Goal: Register for event/course: Register for event/course

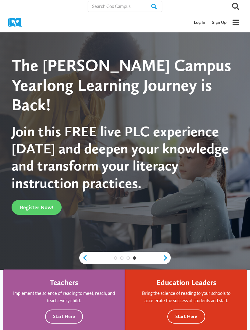
click at [201, 25] on link "Log In" at bounding box center [200, 22] width 18 height 11
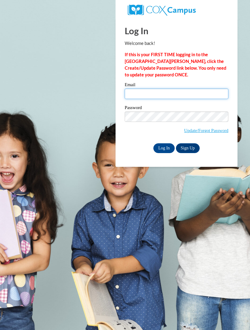
click at [169, 92] on input "Email" at bounding box center [177, 94] width 104 height 10
click at [185, 89] on input "Email" at bounding box center [177, 94] width 104 height 10
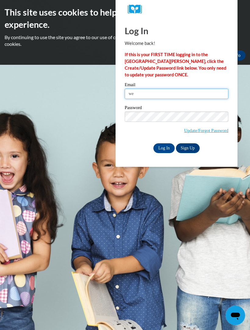
type input "wes"
type input "westdiditlol@gmail.com"
click at [166, 149] on input "Log In" at bounding box center [164, 148] width 21 height 10
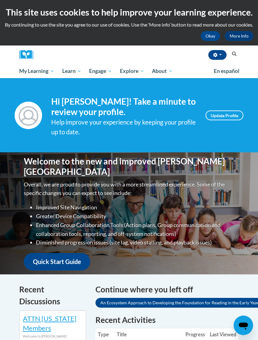
click at [0, 0] on span "My Course Progress" at bounding box center [0, 0] width 0 height 0
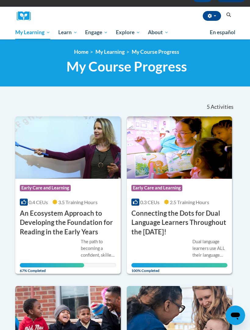
scroll to position [58, 0]
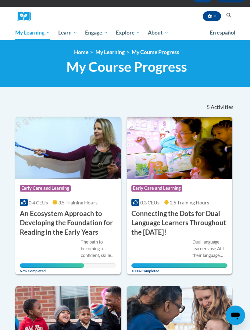
click at [54, 224] on h3 "An Ecosystem Approach to Developing the Foundation for Reading in the Early Yea…" at bounding box center [68, 223] width 97 height 28
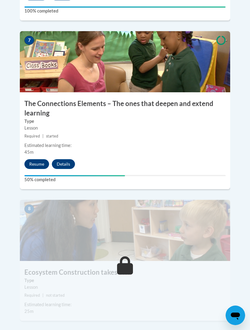
scroll to position [1222, 0]
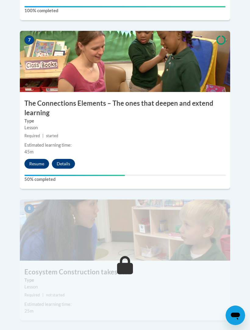
click at [37, 159] on button "Resume" at bounding box center [36, 164] width 25 height 10
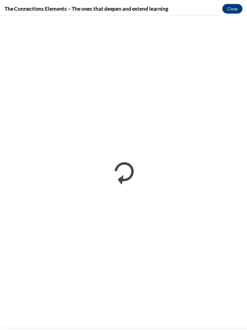
scroll to position [1599, 0]
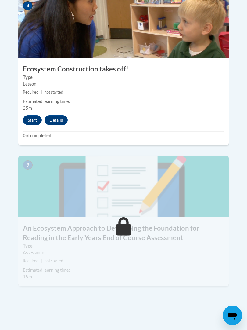
scroll to position [1425, 0]
click at [32, 115] on button "Start" at bounding box center [32, 120] width 19 height 10
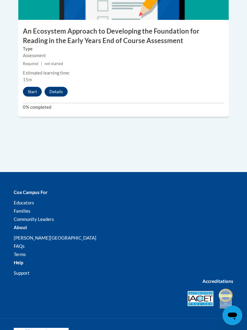
scroll to position [1622, 0]
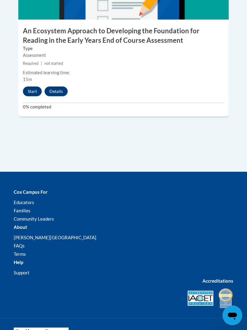
click at [30, 86] on button "Start" at bounding box center [32, 91] width 19 height 10
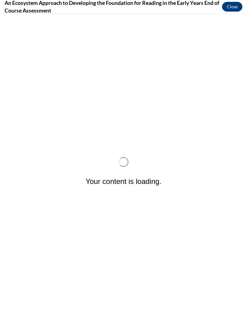
scroll to position [0, 0]
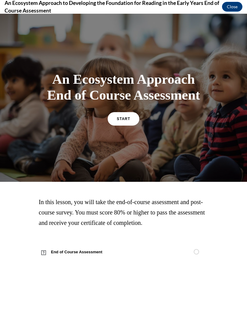
click at [112, 123] on link "START" at bounding box center [124, 118] width 32 height 13
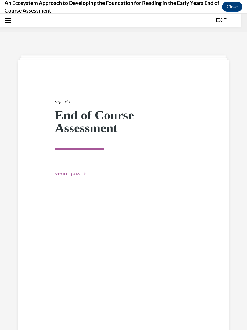
scroll to position [19, 0]
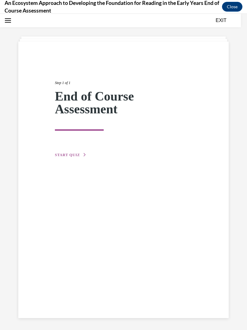
click at [74, 148] on div "Step 1 of 1 End of Course Assessment START QUIZ" at bounding box center [123, 112] width 147 height 92
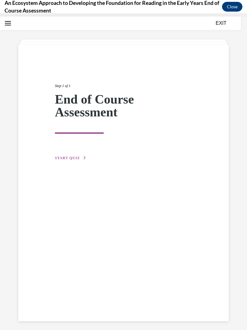
click at [69, 160] on button "START QUIZ" at bounding box center [71, 157] width 32 height 5
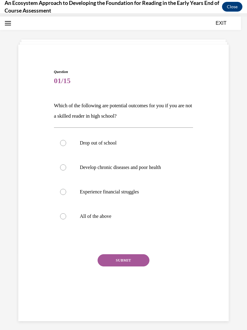
click at [69, 213] on label "All of the above" at bounding box center [124, 216] width 140 height 24
click at [66, 213] on input "All of the above" at bounding box center [63, 216] width 6 height 6
radio input "true"
click at [124, 265] on button "SUBMIT" at bounding box center [124, 260] width 52 height 12
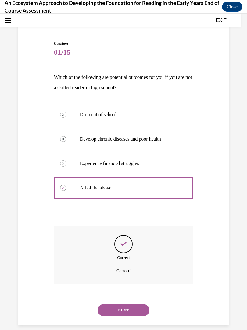
click at [119, 304] on button "NEXT" at bounding box center [124, 310] width 52 height 12
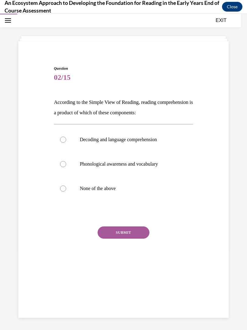
scroll to position [19, 0]
click at [145, 139] on p "Decoding and language comprehension" at bounding box center [129, 140] width 98 height 6
click at [66, 139] on input "Decoding and language comprehension" at bounding box center [63, 140] width 6 height 6
radio input "true"
click at [151, 168] on label "Phonological awareness and vocabulary" at bounding box center [124, 164] width 140 height 24
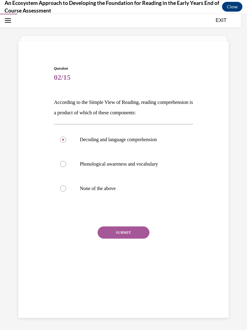
click at [66, 167] on input "Phonological awareness and vocabulary" at bounding box center [63, 164] width 6 height 6
radio input "true"
click at [135, 235] on button "SUBMIT" at bounding box center [124, 232] width 52 height 12
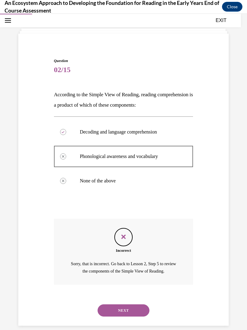
click at [114, 304] on button "NEXT" at bounding box center [124, 310] width 52 height 12
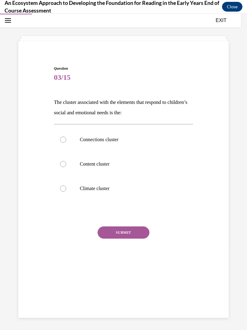
click at [122, 190] on p "Climate cluster" at bounding box center [129, 188] width 98 height 6
click at [66, 190] on input "Climate cluster" at bounding box center [63, 188] width 6 height 6
radio input "true"
click at [119, 231] on button "SUBMIT" at bounding box center [124, 232] width 52 height 12
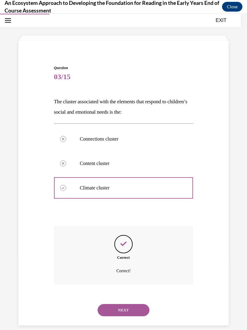
click at [124, 304] on button "NEXT" at bounding box center [124, 310] width 52 height 12
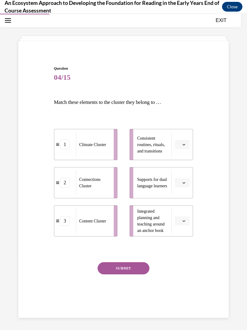
click at [190, 143] on button "button" at bounding box center [182, 144] width 15 height 9
click at [180, 187] on div "2" at bounding box center [181, 183] width 15 height 12
click at [187, 182] on button "button" at bounding box center [182, 182] width 15 height 9
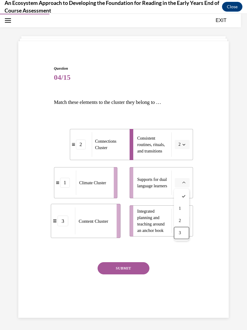
click at [181, 232] on span "3" at bounding box center [180, 233] width 2 height 5
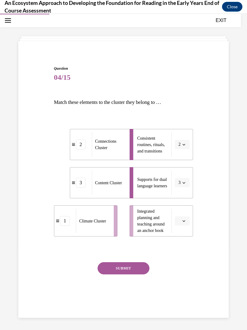
click at [188, 220] on button "button" at bounding box center [182, 220] width 15 height 9
click at [183, 245] on div "1" at bounding box center [181, 247] width 15 height 12
click at [135, 269] on button "SUBMIT" at bounding box center [124, 268] width 52 height 12
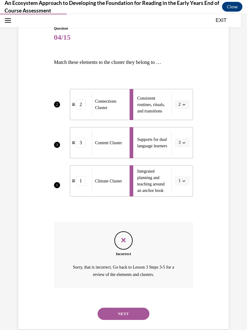
scroll to position [63, 0]
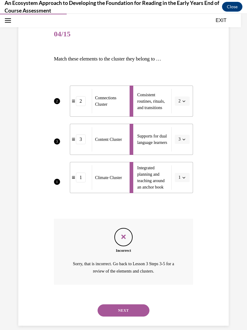
click at [137, 304] on button "NEXT" at bounding box center [124, 310] width 52 height 12
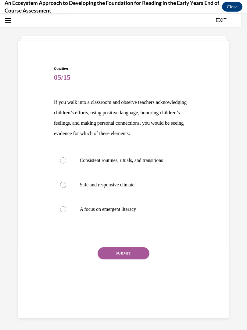
scroll to position [19, 0]
click at [141, 165] on label "Consistent routines, rituals, and transitions" at bounding box center [124, 160] width 140 height 24
click at [66, 163] on input "Consistent routines, rituals, and transitions" at bounding box center [63, 160] width 6 height 6
radio input "true"
click at [127, 258] on button "SUBMIT" at bounding box center [124, 253] width 52 height 12
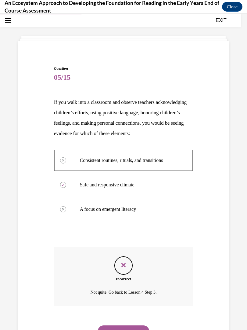
click at [106, 311] on div "Incorrect Not quite. Go back to Lesson 4 Step 3." at bounding box center [124, 281] width 140 height 68
click at [108, 325] on button "NEXT" at bounding box center [124, 331] width 52 height 12
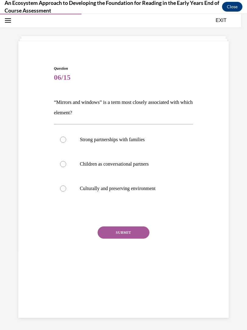
click at [20, 237] on div "Question 06/15 “Mirrors and windows” is a term most closely associated with whi…" at bounding box center [124, 161] width 214 height 229
click at [138, 137] on p "Strong partnerships with families" at bounding box center [129, 140] width 98 height 6
click at [66, 137] on input "Strong partnerships with families" at bounding box center [63, 140] width 6 height 6
radio input "true"
click at [135, 234] on button "SUBMIT" at bounding box center [124, 232] width 52 height 12
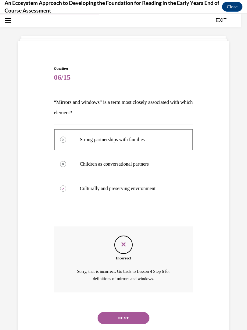
click at [137, 306] on div "NEXT" at bounding box center [124, 318] width 140 height 24
click at [134, 312] on button "NEXT" at bounding box center [124, 318] width 52 height 12
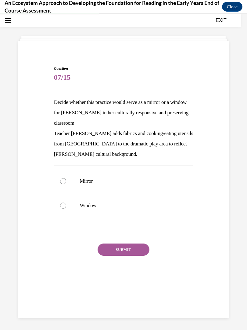
click at [103, 185] on label "Mirror" at bounding box center [124, 181] width 140 height 24
click at [66, 184] on input "Mirror" at bounding box center [63, 181] width 6 height 6
radio input "true"
click at [129, 245] on button "SUBMIT" at bounding box center [124, 249] width 52 height 12
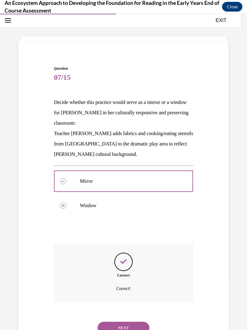
click at [132, 322] on button "NEXT" at bounding box center [124, 328] width 52 height 12
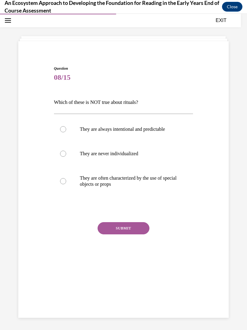
click at [135, 185] on p "They are often characterized by the use of special objects or props" at bounding box center [129, 181] width 98 height 12
click at [66, 184] on input "They are often characterized by the use of special objects or props" at bounding box center [63, 181] width 6 height 6
radio input "true"
click at [132, 228] on button "SUBMIT" at bounding box center [124, 228] width 52 height 12
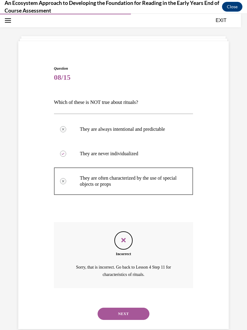
click at [137, 308] on button "NEXT" at bounding box center [124, 314] width 52 height 12
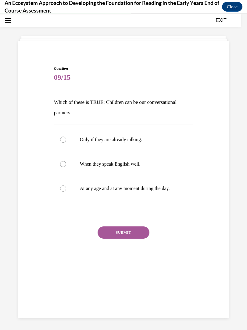
click at [166, 184] on label "At any age and at any moment during the day." at bounding box center [124, 188] width 140 height 24
click at [66, 185] on input "At any age and at any moment during the day." at bounding box center [63, 188] width 6 height 6
radio input "true"
click at [139, 235] on button "SUBMIT" at bounding box center [124, 232] width 52 height 12
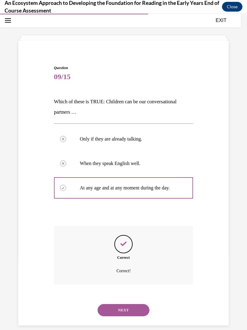
scroll to position [20, 0]
click at [132, 304] on button "NEXT" at bounding box center [124, 310] width 52 height 12
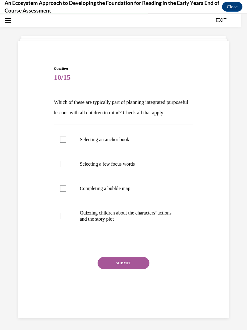
scroll to position [19, 0]
click at [150, 216] on label "Quizzing children about the characters’ actions and the story plot" at bounding box center [124, 216] width 140 height 31
click at [66, 216] on input "Quizzing children about the characters’ actions and the story plot" at bounding box center [63, 216] width 6 height 6
checkbox input "true"
click at [131, 191] on p "Completing a bubble map" at bounding box center [129, 188] width 98 height 6
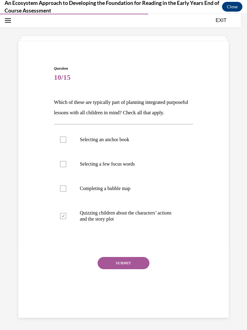
click at [66, 191] on input "Completing a bubble map" at bounding box center [63, 188] width 6 height 6
checkbox input "true"
click at [139, 143] on p "Selecting an anchor book" at bounding box center [129, 140] width 98 height 6
click at [66, 143] on input "Selecting an anchor book" at bounding box center [63, 140] width 6 height 6
checkbox input "true"
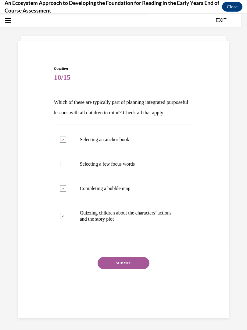
click at [131, 263] on div "Question 10/15 Which of these are typically part of planning integrated purpose…" at bounding box center [124, 186] width 140 height 241
click at [135, 269] on button "SUBMIT" at bounding box center [124, 263] width 52 height 12
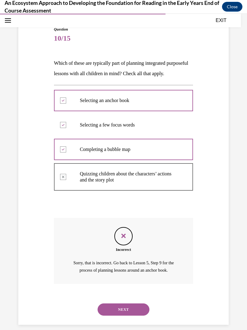
scroll to position [68, 0]
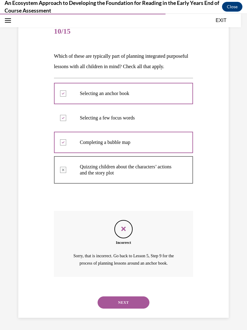
click at [138, 298] on button "NEXT" at bounding box center [124, 302] width 52 height 12
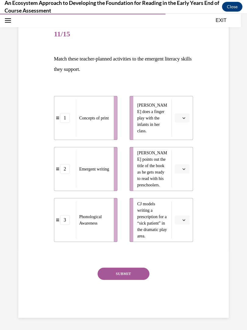
scroll to position [46, 0]
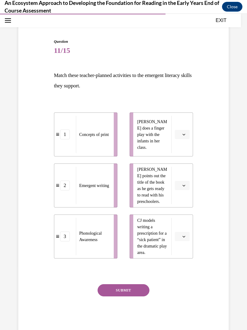
click at [183, 115] on li "Lulu does a finger play with the infants in her class." at bounding box center [162, 134] width 64 height 44
click at [187, 113] on li "Lulu does a finger play with the infants in her class." at bounding box center [162, 134] width 64 height 44
click at [186, 115] on li "Lulu does a finger play with the infants in her class." at bounding box center [162, 134] width 64 height 44
click at [187, 110] on div "1 Concepts of print 2 Emergent writing 3 Phonological Awareness Lulu does a fin…" at bounding box center [124, 179] width 140 height 158
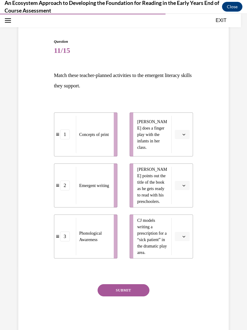
click at [187, 109] on div "1 Concepts of print 2 Emergent writing 3 Phonological Awareness Lulu does a fin…" at bounding box center [124, 179] width 140 height 158
click at [183, 112] on li "Lulu does a finger play with the infants in her class." at bounding box center [162, 134] width 64 height 44
click at [183, 116] on li "Lulu does a finger play with the infants in her class." at bounding box center [162, 134] width 64 height 44
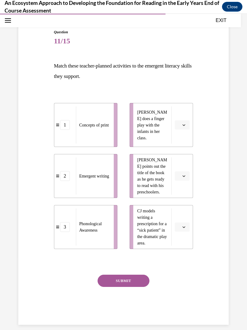
click at [185, 228] on icon "button" at bounding box center [184, 227] width 3 height 2
click at [181, 252] on span "1" at bounding box center [180, 253] width 2 height 5
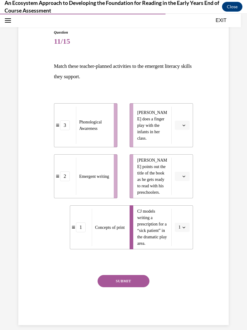
click at [188, 178] on button "button" at bounding box center [182, 176] width 15 height 9
click at [181, 210] on div "2" at bounding box center [181, 214] width 15 height 12
click at [187, 122] on button "button" at bounding box center [182, 125] width 15 height 9
click at [185, 174] on div "3" at bounding box center [181, 175] width 15 height 12
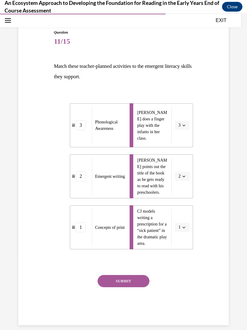
click at [138, 277] on button "SUBMIT" at bounding box center [124, 281] width 52 height 12
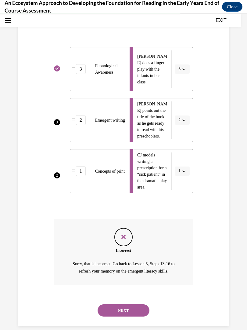
scroll to position [111, 0]
click at [143, 304] on button "NEXT" at bounding box center [124, 310] width 52 height 12
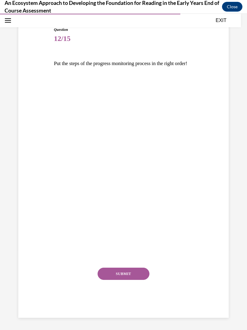
scroll to position [61, 0]
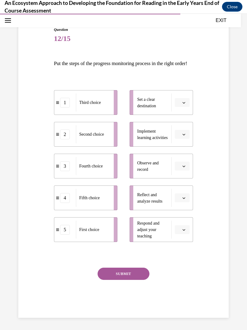
click at [182, 107] on button "button" at bounding box center [182, 102] width 15 height 9
click at [187, 159] on div "3" at bounding box center [181, 160] width 15 height 12
click at [186, 137] on span "button" at bounding box center [184, 134] width 4 height 4
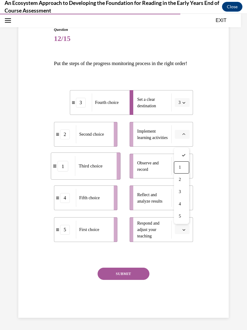
click at [182, 166] on div "1" at bounding box center [181, 167] width 15 height 12
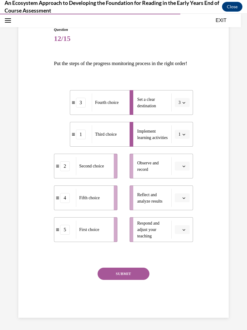
click at [188, 171] on button "button" at bounding box center [182, 166] width 15 height 9
click at [184, 246] on div "5" at bounding box center [181, 248] width 15 height 12
click at [184, 200] on span "button" at bounding box center [184, 198] width 4 height 4
click at [185, 230] on div "1" at bounding box center [181, 231] width 15 height 12
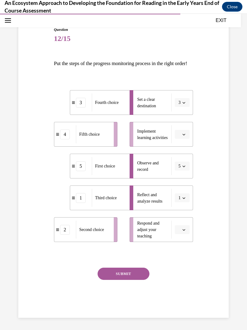
click at [183, 231] on icon "button" at bounding box center [184, 229] width 3 height 3
click at [185, 295] on div "4" at bounding box center [181, 299] width 15 height 12
click at [183, 136] on icon "button" at bounding box center [184, 134] width 3 height 3
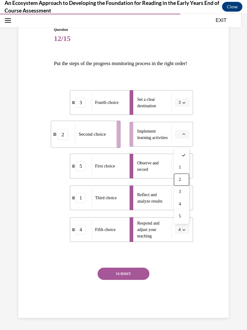
click at [186, 177] on div "2" at bounding box center [181, 179] width 15 height 12
click at [140, 279] on button "SUBMIT" at bounding box center [124, 274] width 52 height 12
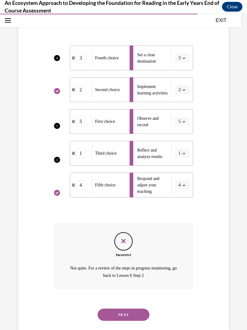
scroll to position [117, 0]
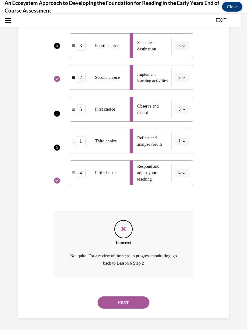
click at [128, 300] on button "NEXT" at bounding box center [124, 302] width 52 height 12
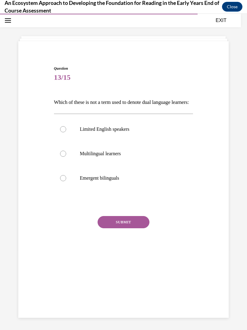
scroll to position [19, 0]
click at [133, 132] on p "Limited English speakers" at bounding box center [129, 129] width 98 height 6
click at [66, 132] on input "Limited English speakers" at bounding box center [63, 129] width 6 height 6
radio input "true"
click at [128, 228] on button "SUBMIT" at bounding box center [124, 222] width 52 height 12
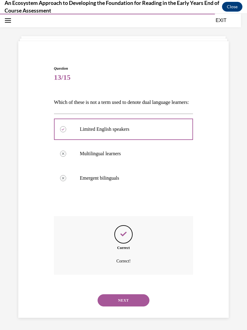
scroll to position [20, 0]
click at [142, 299] on button "NEXT" at bounding box center [124, 300] width 52 height 12
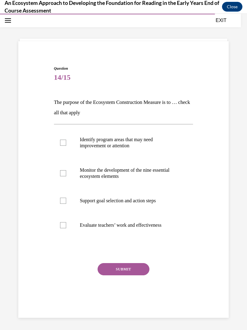
scroll to position [19, 0]
click at [151, 150] on label "Identify program areas that may need improvement or attention" at bounding box center [124, 142] width 140 height 31
click at [66, 146] on input "Identify program areas that may need improvement or attention" at bounding box center [63, 143] width 6 height 6
checkbox input "true"
click at [69, 224] on label "Evaluate teachers’ work and effectiveness" at bounding box center [124, 225] width 140 height 24
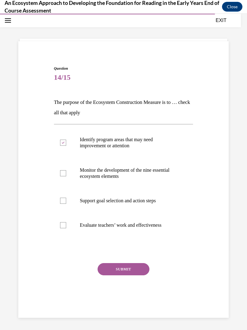
click at [66, 224] on input "Evaluate teachers’ work and effectiveness" at bounding box center [63, 225] width 6 height 6
checkbox input "true"
click at [113, 270] on button "SUBMIT" at bounding box center [124, 269] width 52 height 12
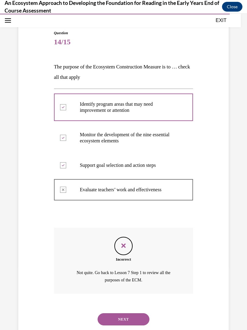
scroll to position [64, 0]
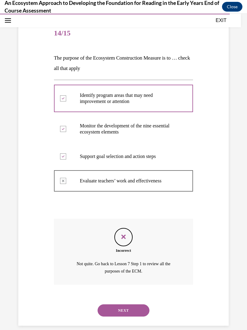
click at [109, 304] on button "NEXT" at bounding box center [124, 310] width 52 height 12
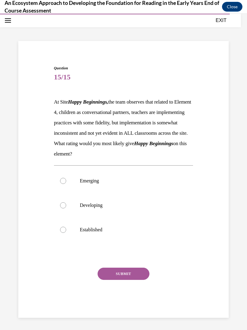
scroll to position [23, 0]
click at [65, 192] on label "Emerging" at bounding box center [124, 181] width 140 height 24
click at [65, 184] on input "Emerging" at bounding box center [63, 181] width 6 height 6
radio input "true"
click at [134, 280] on button "SUBMIT" at bounding box center [124, 274] width 52 height 12
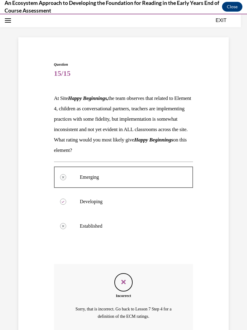
scroll to position [1, 0]
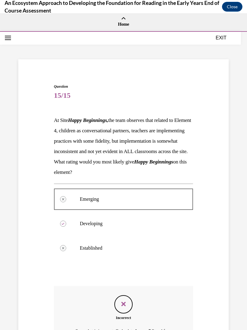
click at [7, 195] on div "Question 15/15 At Site Happy Beginnings, the team observes that related to Elem…" at bounding box center [123, 218] width 247 height 373
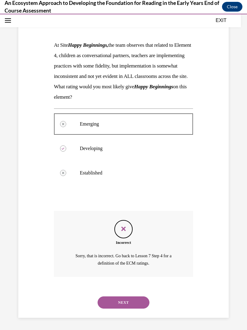
scroll to position [79, 0]
click at [134, 299] on button "NEXT" at bounding box center [124, 302] width 52 height 12
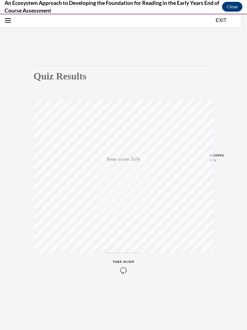
click at [125, 265] on div "TAKE AGAIN" at bounding box center [124, 266] width 22 height 14
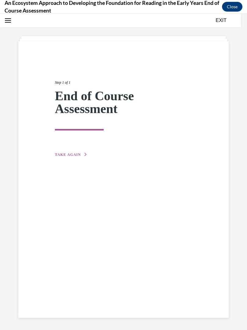
click at [76, 157] on button "TAKE AGAIN" at bounding box center [71, 154] width 33 height 5
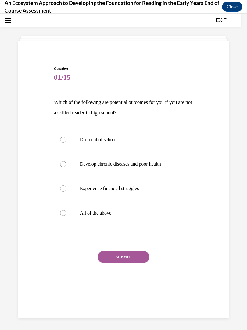
click at [122, 208] on label "All of the above" at bounding box center [124, 213] width 140 height 24
click at [66, 210] on input "All of the above" at bounding box center [63, 213] width 6 height 6
radio input "true"
click at [136, 252] on button "SUBMIT" at bounding box center [124, 257] width 52 height 12
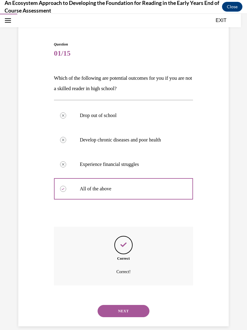
scroll to position [44, 0]
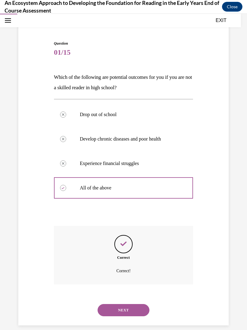
click at [145, 304] on button "NEXT" at bounding box center [124, 310] width 52 height 12
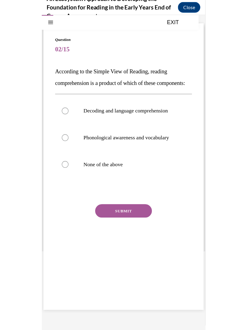
scroll to position [1622, 0]
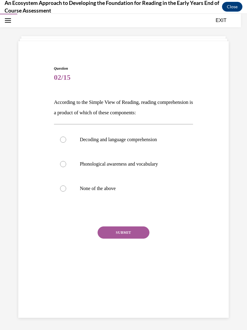
click at [138, 137] on p "Decoding and language comprehension" at bounding box center [129, 140] width 98 height 6
click at [66, 137] on input "Decoding and language comprehension" at bounding box center [63, 140] width 6 height 6
radio input "true"
click at [120, 222] on div "Question 02/15 According to the Simple View of Reading, reading comprehension i…" at bounding box center [124, 171] width 140 height 211
click at [124, 226] on button "SUBMIT" at bounding box center [124, 232] width 52 height 12
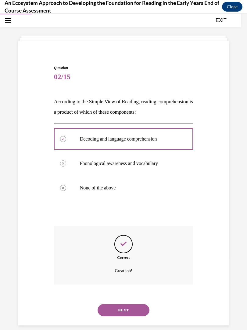
scroll to position [20, 0]
click at [118, 298] on div "NEXT" at bounding box center [124, 310] width 140 height 24
click at [119, 298] on div "NEXT" at bounding box center [124, 310] width 140 height 24
click at [121, 304] on button "NEXT" at bounding box center [124, 310] width 52 height 12
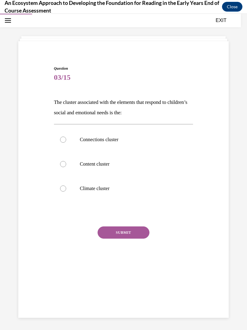
scroll to position [19, 0]
click at [118, 140] on p "Connections cluster" at bounding box center [129, 140] width 98 height 6
click at [66, 140] on input "Connections cluster" at bounding box center [63, 140] width 6 height 6
radio input "true"
click at [126, 231] on button "SUBMIT" at bounding box center [124, 232] width 52 height 12
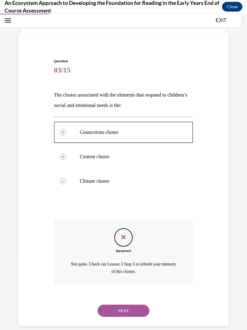
scroll to position [27, 0]
click at [118, 304] on button "NEXT" at bounding box center [124, 310] width 52 height 12
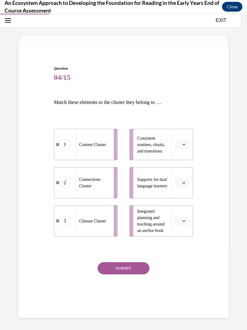
scroll to position [19, 0]
click at [183, 141] on button "button" at bounding box center [182, 144] width 15 height 9
click at [180, 173] on div "1" at bounding box center [181, 170] width 15 height 12
click at [180, 173] on li "Supports for dual language learners" at bounding box center [162, 182] width 64 height 31
click at [183, 187] on button "button" at bounding box center [182, 182] width 15 height 9
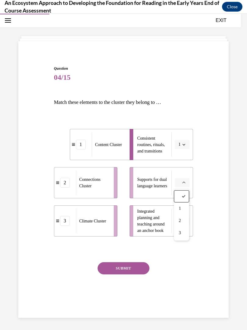
click at [183, 231] on div "3" at bounding box center [181, 233] width 15 height 12
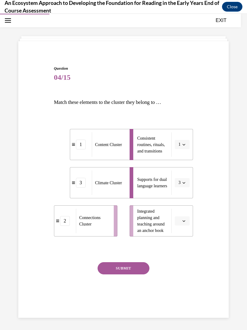
click at [182, 224] on button "button" at bounding box center [182, 220] width 15 height 9
click at [180, 252] on div "1" at bounding box center [181, 247] width 15 height 12
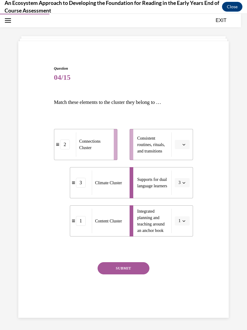
click at [129, 271] on button "SUBMIT" at bounding box center [124, 268] width 52 height 12
click at [184, 138] on li "Consistent routines, rituals, and transitions" at bounding box center [162, 144] width 64 height 31
click at [182, 145] on span "button" at bounding box center [184, 144] width 4 height 4
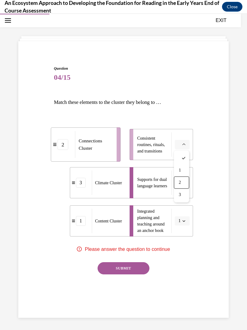
click at [180, 184] on span "2" at bounding box center [180, 182] width 2 height 5
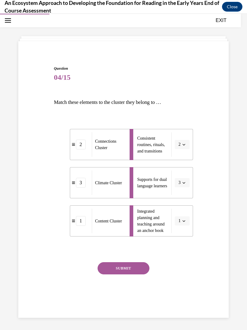
click at [134, 266] on button "SUBMIT" at bounding box center [124, 268] width 52 height 12
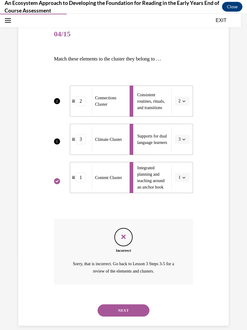
click at [135, 304] on button "NEXT" at bounding box center [124, 310] width 52 height 12
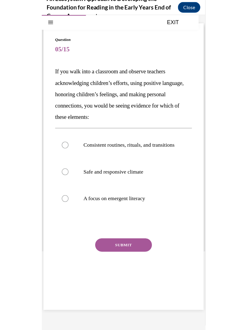
scroll to position [1622, 0]
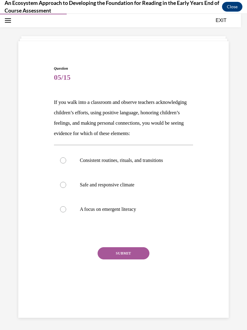
click at [122, 181] on label "Safe and responsive climate" at bounding box center [124, 185] width 140 height 24
click at [66, 182] on input "Safe and responsive climate" at bounding box center [63, 185] width 6 height 6
radio input "true"
click at [126, 254] on button "SUBMIT" at bounding box center [124, 253] width 52 height 12
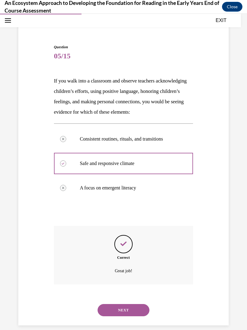
click at [137, 304] on button "NEXT" at bounding box center [124, 310] width 52 height 12
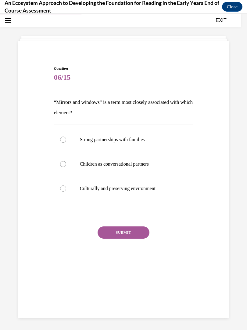
click at [141, 194] on label "Culturally and preserving environment" at bounding box center [124, 188] width 140 height 24
click at [66, 191] on input "Culturally and preserving environment" at bounding box center [63, 188] width 6 height 6
radio input "true"
click at [131, 237] on button "SUBMIT" at bounding box center [124, 232] width 52 height 12
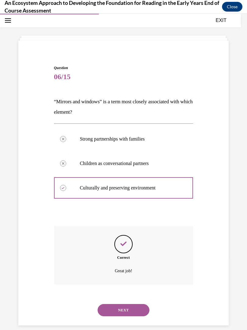
click at [129, 304] on button "NEXT" at bounding box center [124, 310] width 52 height 12
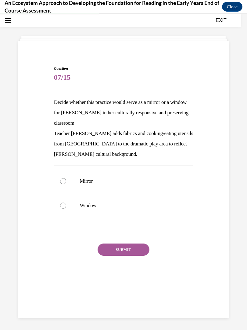
click at [70, 177] on label "Mirror" at bounding box center [124, 181] width 140 height 24
click at [66, 178] on input "Mirror" at bounding box center [63, 181] width 6 height 6
radio input "true"
click at [126, 246] on button "SUBMIT" at bounding box center [124, 249] width 52 height 12
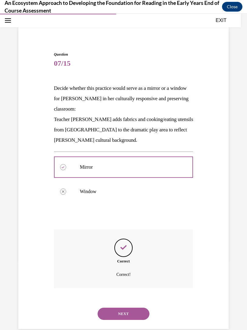
scroll to position [37, 0]
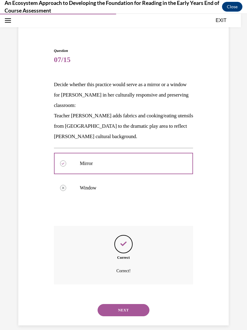
click at [126, 304] on button "NEXT" at bounding box center [124, 310] width 52 height 12
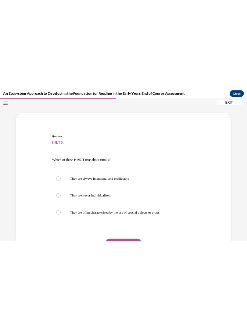
scroll to position [1622, 0]
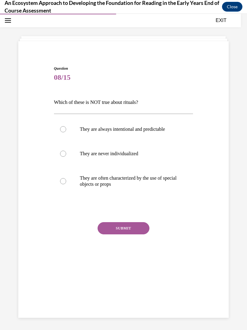
click at [126, 148] on label "They are never individualized" at bounding box center [124, 153] width 140 height 24
click at [66, 151] on input "They are never individualized" at bounding box center [63, 154] width 6 height 6
radio input "true"
click at [125, 226] on button "SUBMIT" at bounding box center [124, 228] width 52 height 12
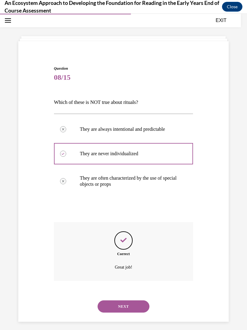
click at [129, 300] on button "NEXT" at bounding box center [124, 306] width 52 height 12
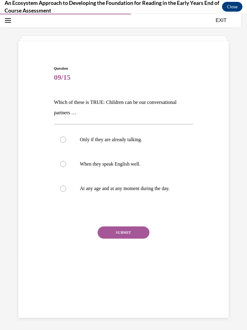
click at [129, 185] on p "At any age and at any moment during the day." at bounding box center [129, 188] width 98 height 6
click at [66, 185] on input "At any age and at any moment during the day." at bounding box center [63, 188] width 6 height 6
radio input "true"
click at [133, 228] on button "SUBMIT" at bounding box center [124, 232] width 52 height 12
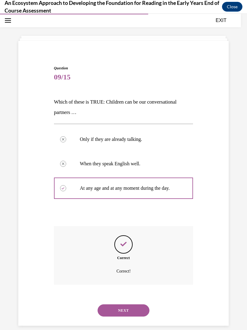
scroll to position [20, 0]
click at [124, 306] on button "NEXT" at bounding box center [124, 310] width 52 height 12
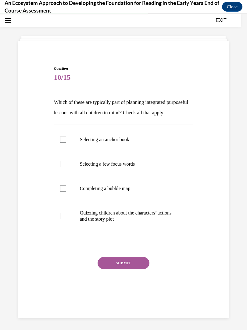
scroll to position [19, 0]
click at [110, 143] on p "Selecting an anchor book" at bounding box center [129, 140] width 98 height 6
click at [66, 143] on input "Selecting an anchor book" at bounding box center [63, 140] width 6 height 6
checkbox input "true"
click at [87, 217] on label "Quizzing children about the characters’ actions and the story plot" at bounding box center [124, 216] width 140 height 31
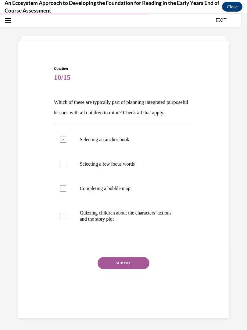
click at [66, 217] on input "Quizzing children about the characters’ actions and the story plot" at bounding box center [63, 216] width 6 height 6
checkbox input "true"
click at [80, 193] on label "Completing a bubble map" at bounding box center [124, 188] width 140 height 24
click at [66, 191] on input "Completing a bubble map" at bounding box center [63, 188] width 6 height 6
checkbox input "true"
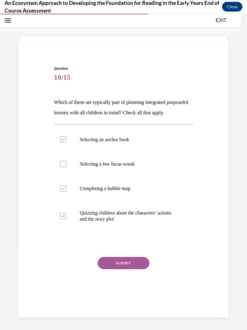
click at [124, 269] on button "SUBMIT" at bounding box center [124, 263] width 52 height 12
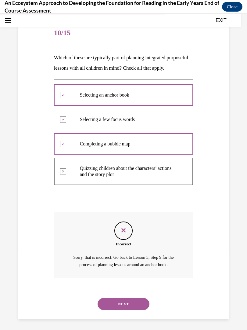
scroll to position [68, 0]
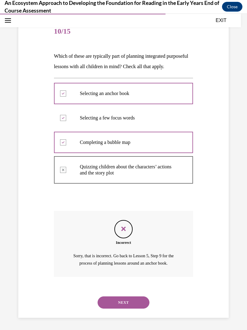
click at [120, 291] on div "NEXT" at bounding box center [124, 302] width 140 height 24
click at [119, 297] on button "NEXT" at bounding box center [124, 302] width 52 height 12
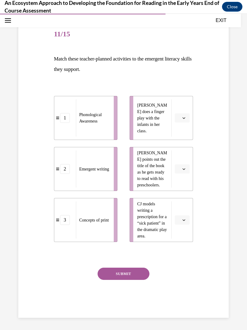
scroll to position [55, 0]
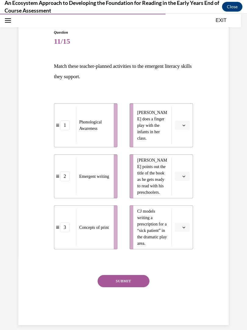
click at [187, 123] on button "button" at bounding box center [182, 125] width 15 height 9
click at [186, 219] on li "CJ models writing a prescription for a “sick patient” in the dramatic play area." at bounding box center [162, 227] width 64 height 44
click at [182, 118] on li "Lulu does a finger play with the infants in her class." at bounding box center [162, 125] width 64 height 44
click at [184, 124] on icon "button" at bounding box center [184, 125] width 3 height 3
click at [181, 172] on div "3" at bounding box center [181, 175] width 15 height 12
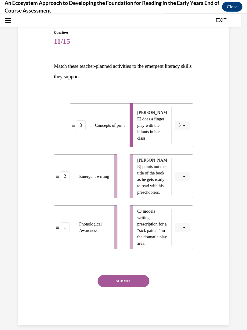
click at [186, 176] on icon "button" at bounding box center [184, 176] width 3 height 3
click at [182, 199] on div "1" at bounding box center [181, 202] width 15 height 12
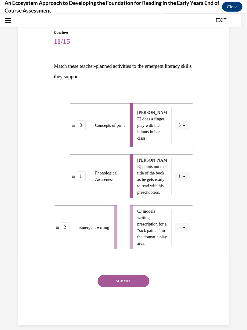
click at [180, 231] on button "button" at bounding box center [182, 227] width 15 height 9
click at [179, 263] on span "2" at bounding box center [180, 265] width 2 height 5
click at [128, 287] on button "SUBMIT" at bounding box center [124, 281] width 52 height 12
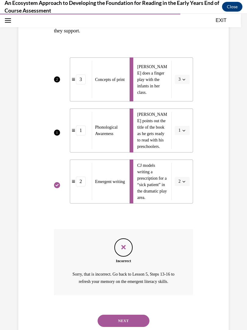
scroll to position [111, 0]
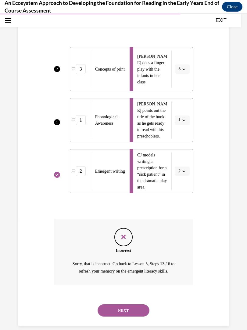
click at [126, 304] on button "NEXT" at bounding box center [124, 310] width 52 height 12
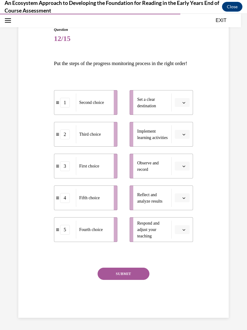
scroll to position [61, 0]
click at [187, 101] on li "Set a clear destination" at bounding box center [162, 102] width 64 height 25
click at [191, 106] on li "Set a clear destination" at bounding box center [162, 102] width 64 height 25
click at [187, 107] on button "button" at bounding box center [182, 102] width 15 height 9
click at [184, 133] on div "1" at bounding box center [181, 135] width 15 height 12
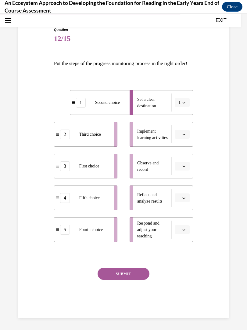
click at [187, 137] on button "button" at bounding box center [182, 134] width 15 height 9
click at [182, 176] on div "2" at bounding box center [181, 179] width 15 height 12
click at [185, 171] on button "button" at bounding box center [182, 166] width 15 height 9
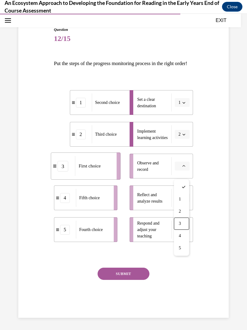
click at [182, 217] on div "3" at bounding box center [181, 223] width 15 height 12
click at [186, 199] on icon "button" at bounding box center [184, 197] width 3 height 3
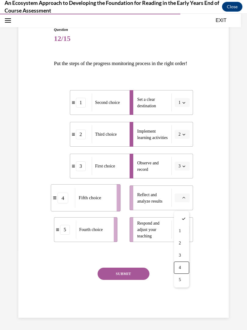
click at [179, 267] on span "4" at bounding box center [180, 267] width 2 height 5
click at [188, 107] on button "1" at bounding box center [182, 102] width 15 height 9
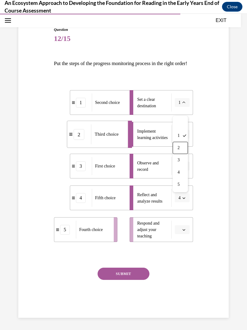
click at [181, 147] on div "2" at bounding box center [180, 148] width 15 height 12
click at [185, 104] on icon "button" at bounding box center [184, 102] width 3 height 3
click at [181, 133] on div "1" at bounding box center [180, 135] width 15 height 12
click at [185, 136] on icon "button" at bounding box center [184, 134] width 3 height 3
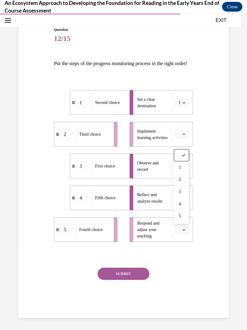
click at [180, 175] on div "2" at bounding box center [181, 179] width 15 height 12
click at [182, 233] on button "button" at bounding box center [182, 229] width 15 height 9
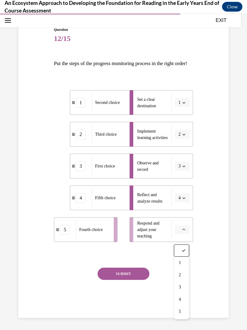
click at [177, 308] on div "5" at bounding box center [181, 311] width 15 height 12
click at [133, 273] on div "Question 12/15 Put the steps of the progress monitoring process in the right or…" at bounding box center [124, 172] width 140 height 291
click at [135, 280] on button "SUBMIT" at bounding box center [124, 274] width 52 height 12
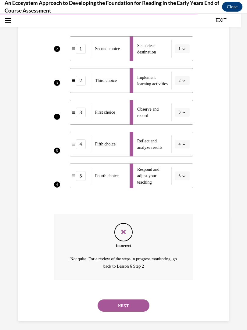
scroll to position [117, 0]
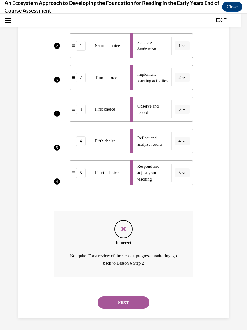
click at [137, 298] on button "NEXT" at bounding box center [124, 302] width 52 height 12
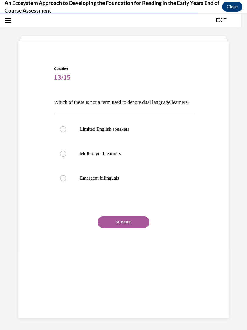
scroll to position [19, 0]
click at [129, 136] on label "Limited English speakers" at bounding box center [124, 129] width 140 height 24
click at [66, 132] on input "Limited English speakers" at bounding box center [63, 129] width 6 height 6
radio input "true"
click at [124, 228] on button "SUBMIT" at bounding box center [124, 222] width 52 height 12
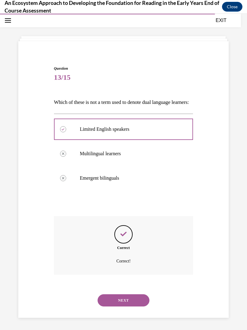
click at [132, 297] on button "NEXT" at bounding box center [124, 300] width 52 height 12
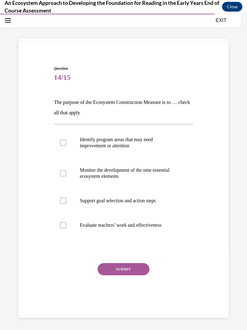
click at [102, 150] on label "Identify program areas that may need improvement or attention" at bounding box center [124, 142] width 140 height 31
click at [66, 146] on input "Identify program areas that may need improvement or attention" at bounding box center [63, 143] width 6 height 6
checkbox input "true"
click at [111, 162] on label "Monitor the development of the nine essential ecosystem elements" at bounding box center [124, 173] width 140 height 31
click at [66, 170] on input "Monitor the development of the nine essential ecosystem elements" at bounding box center [63, 173] width 6 height 6
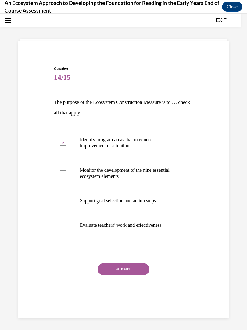
checkbox input "true"
click at [95, 200] on p "Support goal selection and action steps" at bounding box center [129, 201] width 98 height 6
click at [66, 200] on input "Support goal selection and action steps" at bounding box center [63, 201] width 6 height 6
checkbox input "true"
click at [119, 268] on button "SUBMIT" at bounding box center [124, 269] width 52 height 12
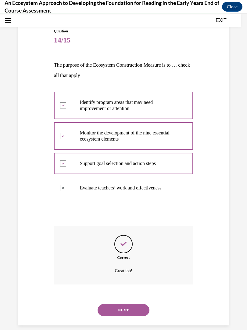
click at [130, 304] on button "NEXT" at bounding box center [124, 310] width 52 height 12
click at [0, 14] on div "SUBMIT NEXT" at bounding box center [0, 14] width 0 height 0
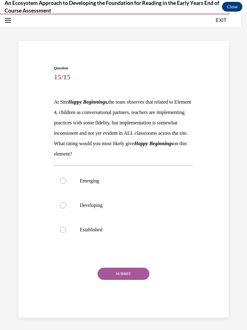
click at [101, 184] on p "Emerging" at bounding box center [129, 181] width 98 height 6
click at [66, 184] on input "Emerging" at bounding box center [63, 181] width 6 height 6
radio input "true"
click at [132, 273] on div "Question 15/15 At Site Happy Beginnings, the team observes that related to Elem…" at bounding box center [124, 191] width 140 height 252
click at [134, 279] on button "SUBMIT" at bounding box center [124, 274] width 52 height 12
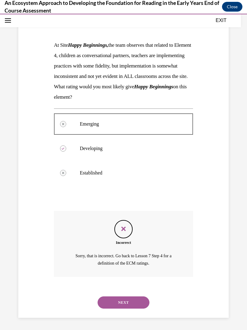
click at [131, 303] on button "NEXT" at bounding box center [124, 302] width 52 height 12
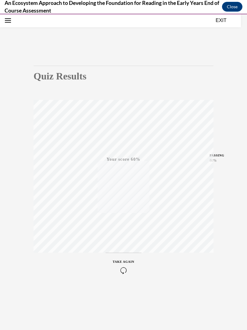
scroll to position [19, 0]
click at [126, 253] on button "TAKE AGAIN" at bounding box center [124, 266] width 36 height 27
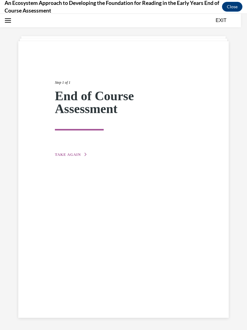
click at [78, 155] on span "TAKE AGAIN" at bounding box center [68, 154] width 26 height 4
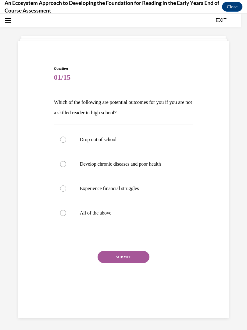
click at [101, 210] on p "All of the above" at bounding box center [129, 213] width 98 height 6
click at [66, 210] on input "All of the above" at bounding box center [63, 213] width 6 height 6
radio input "true"
click at [122, 259] on button "SUBMIT" at bounding box center [124, 257] width 52 height 12
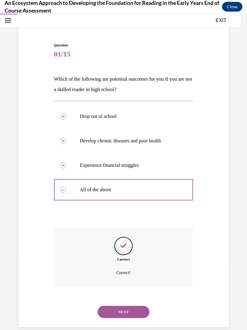
scroll to position [44, 0]
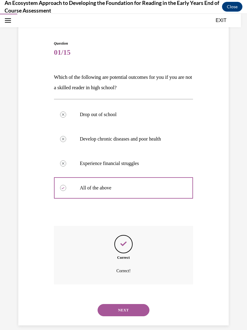
click at [133, 298] on div "NEXT" at bounding box center [124, 310] width 140 height 24
click at [130, 304] on button "NEXT" at bounding box center [124, 310] width 52 height 12
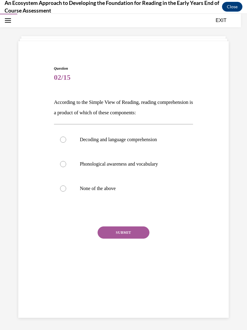
scroll to position [19, 0]
click at [112, 139] on p "Decoding and language comprehension" at bounding box center [129, 140] width 98 height 6
click at [66, 139] on input "Decoding and language comprehension" at bounding box center [63, 140] width 6 height 6
radio input "true"
click at [133, 234] on button "SUBMIT" at bounding box center [124, 232] width 52 height 12
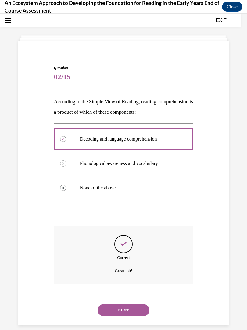
click at [126, 304] on button "NEXT" at bounding box center [124, 310] width 52 height 12
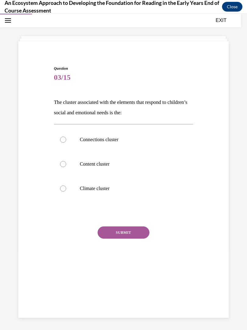
click at [106, 179] on label "Climate cluster" at bounding box center [124, 188] width 140 height 24
click at [66, 185] on input "Climate cluster" at bounding box center [63, 188] width 6 height 6
radio input "true"
click at [123, 232] on button "SUBMIT" at bounding box center [124, 232] width 52 height 12
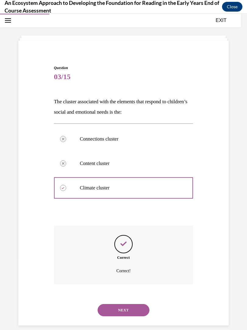
click at [124, 305] on button "NEXT" at bounding box center [124, 310] width 52 height 12
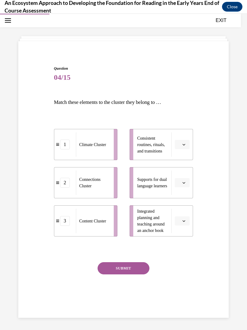
click at [183, 147] on button "button" at bounding box center [182, 144] width 15 height 9
click at [183, 179] on div "2" at bounding box center [181, 183] width 15 height 12
click at [181, 185] on span "Please select an option" at bounding box center [180, 183] width 2 height 6
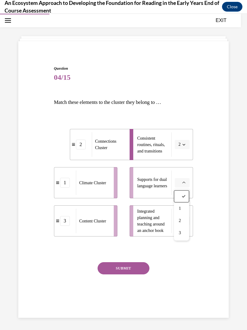
click at [184, 228] on div "3" at bounding box center [181, 233] width 15 height 12
click at [186, 209] on li "Integrated planning and teaching around an anchor book" at bounding box center [162, 220] width 64 height 31
click at [183, 219] on span "button" at bounding box center [184, 221] width 4 height 4
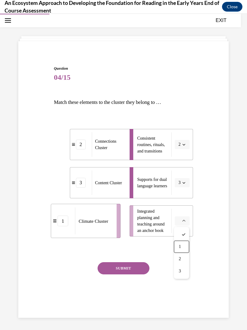
click at [179, 242] on div "1" at bounding box center [181, 247] width 15 height 12
click at [128, 268] on button "SUBMIT" at bounding box center [124, 268] width 52 height 12
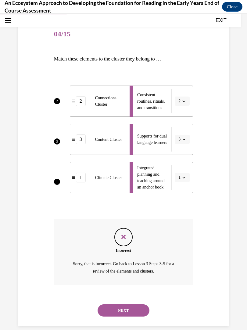
click at [124, 304] on button "NEXT" at bounding box center [124, 310] width 52 height 12
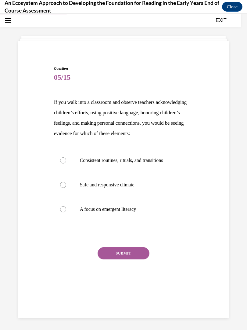
click at [163, 155] on label "Consistent routines, rituals, and transitions" at bounding box center [124, 160] width 140 height 24
click at [66, 157] on input "Consistent routines, rituals, and transitions" at bounding box center [63, 160] width 6 height 6
radio input "true"
click at [135, 190] on label "Safe and responsive climate" at bounding box center [124, 185] width 140 height 24
click at [66, 188] on input "Safe and responsive climate" at bounding box center [63, 185] width 6 height 6
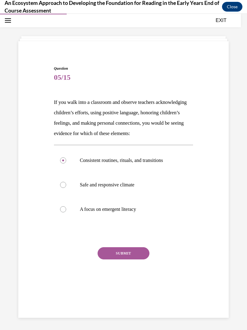
radio input "true"
click at [136, 251] on button "SUBMIT" at bounding box center [124, 253] width 52 height 12
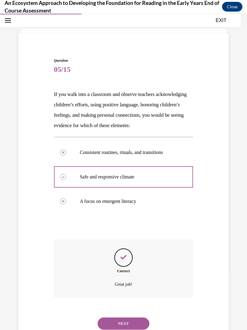
click at [131, 317] on button "NEXT" at bounding box center [124, 323] width 52 height 12
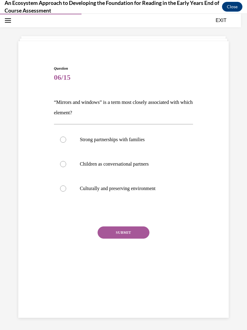
click at [155, 184] on label "Culturally and preserving environment" at bounding box center [124, 188] width 140 height 24
click at [66, 185] on input "Culturally and preserving environment" at bounding box center [63, 188] width 6 height 6
radio input "true"
click at [137, 231] on button "SUBMIT" at bounding box center [124, 232] width 52 height 12
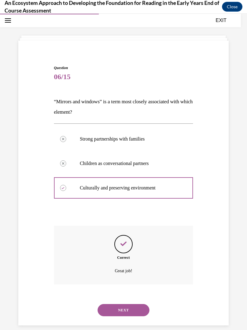
click at [131, 308] on button "NEXT" at bounding box center [124, 310] width 52 height 12
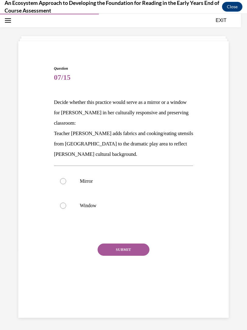
click at [114, 178] on p "Mirror" at bounding box center [129, 181] width 98 height 6
click at [66, 178] on input "Mirror" at bounding box center [63, 181] width 6 height 6
radio input "true"
click at [134, 249] on button "SUBMIT" at bounding box center [124, 249] width 52 height 12
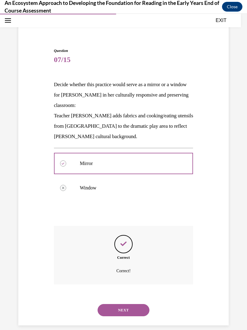
click at [135, 304] on button "NEXT" at bounding box center [124, 310] width 52 height 12
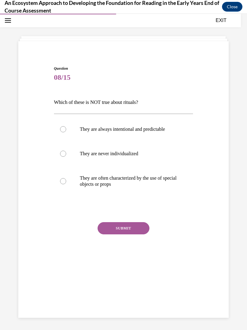
click at [137, 151] on p "They are never individualized" at bounding box center [129, 154] width 98 height 6
click at [66, 151] on input "They are never individualized" at bounding box center [63, 154] width 6 height 6
radio input "true"
click at [140, 224] on button "SUBMIT" at bounding box center [124, 228] width 52 height 12
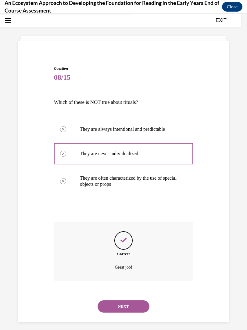
click at [135, 300] on button "NEXT" at bounding box center [124, 306] width 52 height 12
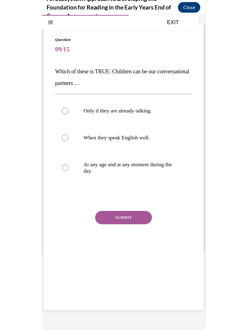
scroll to position [1622, 0]
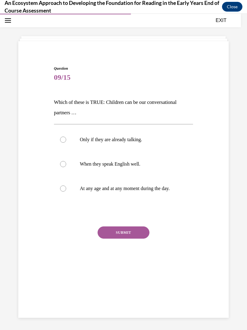
click at [148, 194] on label "At any age and at any moment during the day." at bounding box center [124, 188] width 140 height 24
click at [66, 191] on input "At any age and at any moment during the day." at bounding box center [63, 188] width 6 height 6
radio input "true"
click at [137, 226] on button "SUBMIT" at bounding box center [124, 232] width 52 height 12
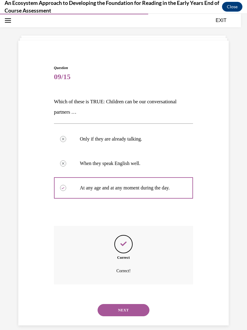
scroll to position [20, 0]
click at [132, 304] on button "NEXT" at bounding box center [124, 310] width 52 height 12
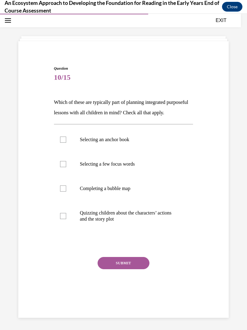
scroll to position [19, 0]
click at [120, 146] on label "Selecting an anchor book" at bounding box center [124, 139] width 140 height 24
click at [66, 143] on input "Selecting an anchor book" at bounding box center [63, 140] width 6 height 6
checkbox input "true"
click at [120, 171] on label "Selecting a few focus words" at bounding box center [124, 164] width 140 height 24
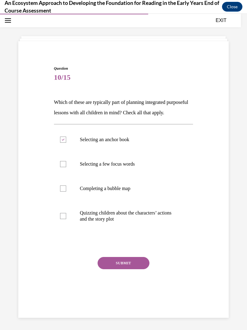
click at [66, 167] on input "Selecting a few focus words" at bounding box center [63, 164] width 6 height 6
checkbox input "true"
click at [115, 222] on p "Quizzing children about the characters’ actions and the story plot" at bounding box center [129, 216] width 98 height 12
click at [66, 219] on input "Quizzing children about the characters’ actions and the story plot" at bounding box center [63, 216] width 6 height 6
checkbox input "true"
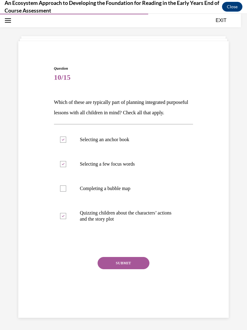
click at [114, 191] on p "Completing a bubble map" at bounding box center [129, 188] width 98 height 6
click at [66, 191] on input "Completing a bubble map" at bounding box center [63, 188] width 6 height 6
checkbox input "true"
click at [110, 222] on p "Quizzing children about the characters’ actions and the story plot" at bounding box center [129, 216] width 98 height 12
click at [66, 219] on input "Quizzing children about the characters’ actions and the story plot" at bounding box center [63, 216] width 6 height 6
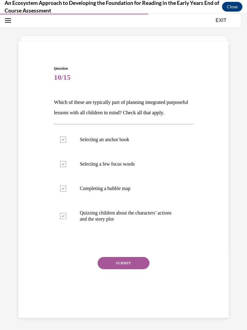
checkbox input "false"
click at [131, 269] on button "SUBMIT" at bounding box center [124, 263] width 52 height 12
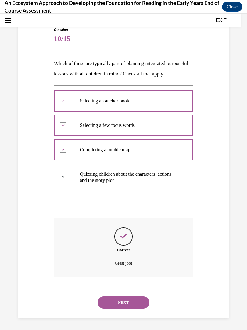
click at [138, 302] on button "NEXT" at bounding box center [124, 302] width 52 height 12
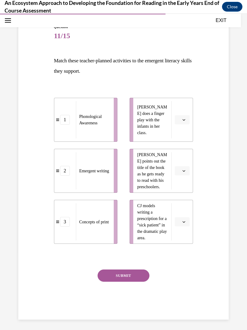
scroll to position [55, 0]
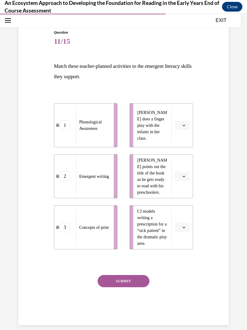
click at [178, 129] on button "button" at bounding box center [182, 125] width 15 height 9
click at [179, 150] on span "1" at bounding box center [180, 151] width 2 height 5
click at [185, 173] on button "button" at bounding box center [182, 176] width 15 height 9
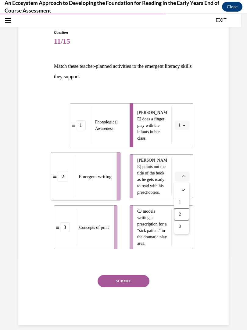
click at [183, 209] on div "2" at bounding box center [181, 214] width 15 height 12
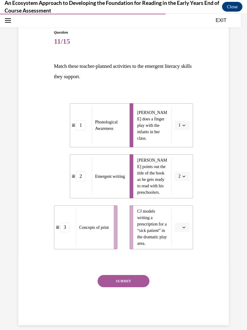
click at [182, 229] on button "button" at bounding box center [182, 227] width 15 height 9
click at [177, 274] on div "3" at bounding box center [181, 278] width 15 height 12
click at [133, 277] on button "SUBMIT" at bounding box center [124, 281] width 52 height 12
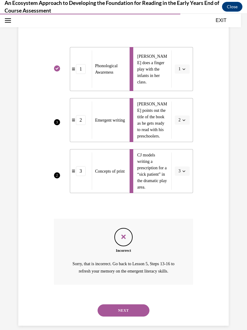
click at [125, 304] on button "NEXT" at bounding box center [124, 310] width 52 height 12
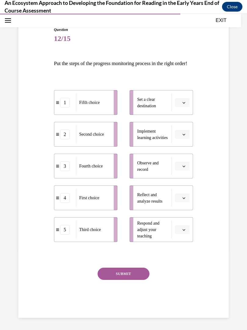
scroll to position [61, 0]
click at [185, 139] on button "button" at bounding box center [182, 134] width 15 height 9
click at [181, 178] on span "2" at bounding box center [180, 179] width 2 height 5
click at [185, 199] on icon "button" at bounding box center [184, 197] width 3 height 3
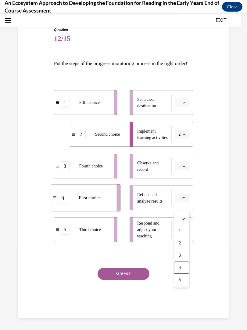
click at [177, 267] on div "4" at bounding box center [181, 267] width 15 height 12
click at [187, 234] on button "button" at bounding box center [182, 229] width 15 height 9
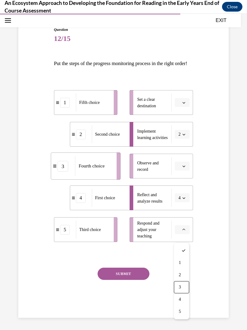
click at [179, 283] on div "3" at bounding box center [181, 287] width 15 height 12
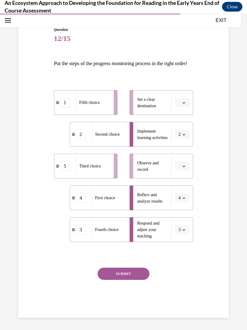
click at [182, 107] on button "button" at bounding box center [182, 102] width 15 height 9
click at [182, 147] on div "2" at bounding box center [181, 148] width 15 height 12
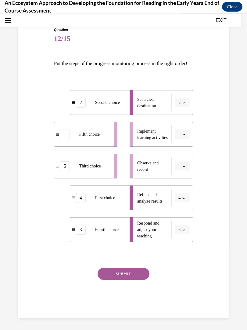
click at [186, 136] on icon "button" at bounding box center [184, 134] width 3 height 3
click at [184, 160] on div at bounding box center [181, 155] width 15 height 12
click at [185, 136] on icon "button" at bounding box center [184, 134] width 3 height 3
click at [181, 161] on div at bounding box center [181, 155] width 15 height 12
click at [184, 169] on button "button" at bounding box center [182, 166] width 15 height 9
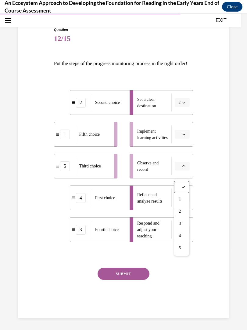
click at [183, 222] on div "3" at bounding box center [181, 223] width 15 height 12
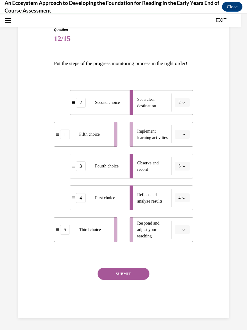
click at [184, 147] on li "Implement learning activities" at bounding box center [162, 134] width 64 height 25
click at [184, 139] on button "button" at bounding box center [182, 134] width 15 height 9
click at [183, 164] on div "1" at bounding box center [181, 167] width 15 height 12
click at [186, 234] on button "button" at bounding box center [182, 229] width 15 height 9
click at [183, 306] on div "5" at bounding box center [181, 311] width 15 height 12
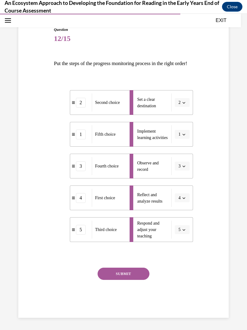
click at [143, 278] on button "SUBMIT" at bounding box center [124, 274] width 52 height 12
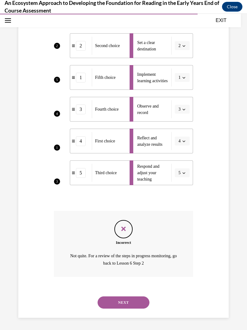
click at [130, 301] on button "NEXT" at bounding box center [124, 302] width 52 height 12
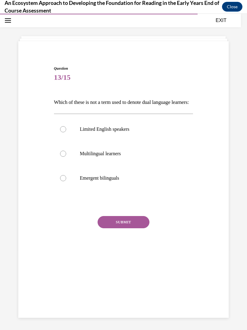
scroll to position [19, 0]
click at [125, 135] on label "Limited English speakers" at bounding box center [124, 129] width 140 height 24
click at [66, 132] on input "Limited English speakers" at bounding box center [63, 129] width 6 height 6
radio input "true"
click at [136, 228] on button "SUBMIT" at bounding box center [124, 222] width 52 height 12
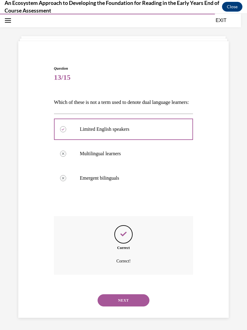
scroll to position [20, 0]
click at [131, 301] on button "NEXT" at bounding box center [124, 300] width 52 height 12
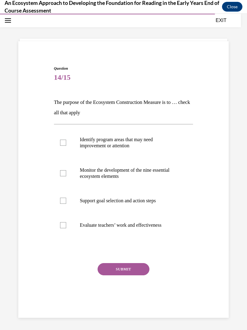
scroll to position [19, 0]
click at [120, 141] on p "Identify program areas that may need improvement or attention" at bounding box center [129, 143] width 98 height 12
click at [66, 141] on input "Identify program areas that may need improvement or attention" at bounding box center [63, 143] width 6 height 6
checkbox input "true"
click at [110, 171] on p "Monitor the development of the nine essential ecosystem elements" at bounding box center [129, 173] width 98 height 12
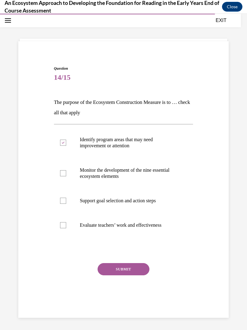
click at [66, 171] on input "Monitor the development of the nine essential ecosystem elements" at bounding box center [63, 173] width 6 height 6
checkbox input "true"
click at [97, 204] on label "Support goal selection and action steps" at bounding box center [124, 200] width 140 height 24
click at [66, 204] on input "Support goal selection and action steps" at bounding box center [63, 201] width 6 height 6
checkbox input "true"
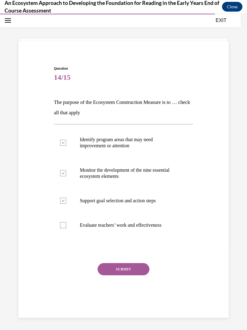
click at [128, 263] on button "SUBMIT" at bounding box center [124, 269] width 52 height 12
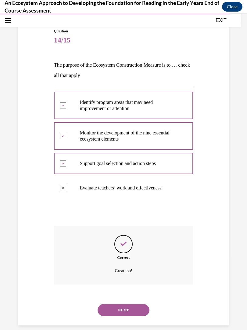
click at [130, 306] on button "NEXT" at bounding box center [124, 310] width 52 height 12
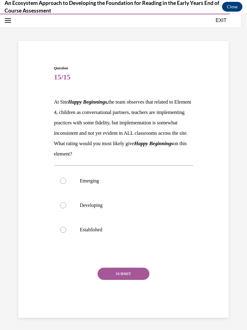
scroll to position [23, 0]
click at [102, 208] on p "Developing" at bounding box center [129, 205] width 98 height 6
click at [66, 208] on input "Developing" at bounding box center [63, 205] width 6 height 6
radio input "true"
click at [132, 280] on button "SUBMIT" at bounding box center [124, 274] width 52 height 12
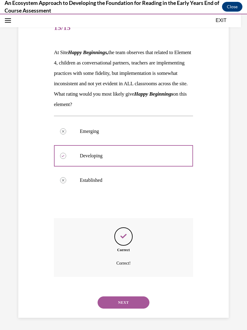
click at [134, 297] on button "NEXT" at bounding box center [124, 302] width 52 height 12
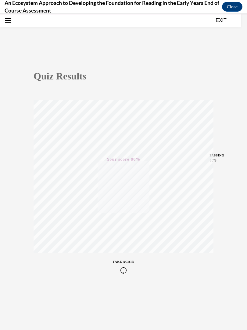
scroll to position [19, 0]
click at [224, 21] on button "EXIT" at bounding box center [221, 20] width 37 height 7
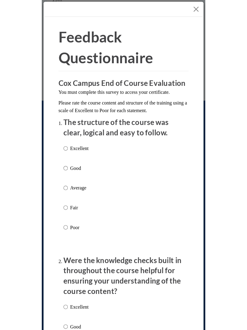
scroll to position [1622, 0]
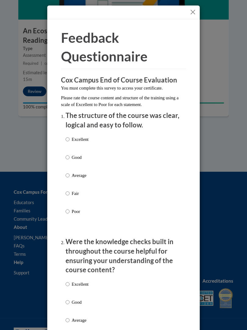
click at [67, 138] on input "Excellent" at bounding box center [68, 139] width 4 height 7
radio input "true"
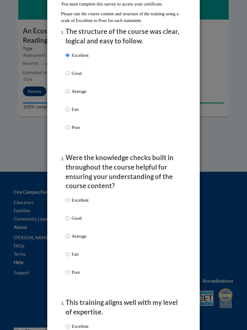
scroll to position [84, 0]
click at [66, 198] on input "Excellent" at bounding box center [68, 199] width 4 height 7
radio input "true"
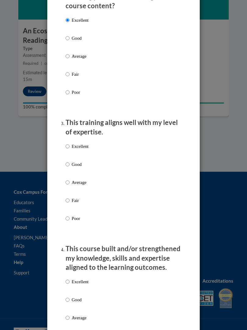
click at [68, 144] on input "Excellent" at bounding box center [68, 146] width 4 height 7
radio input "true"
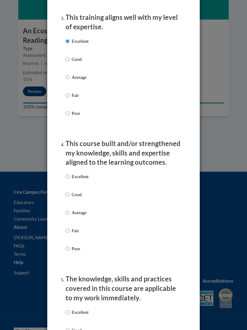
click at [66, 173] on input "Excellent" at bounding box center [68, 176] width 4 height 7
radio input "true"
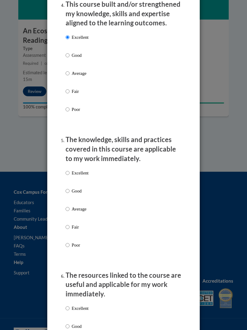
click at [68, 172] on input "Excellent" at bounding box center [68, 172] width 4 height 7
radio input "true"
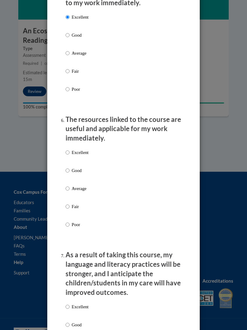
click at [68, 149] on input "Excellent" at bounding box center [68, 152] width 4 height 7
radio input "true"
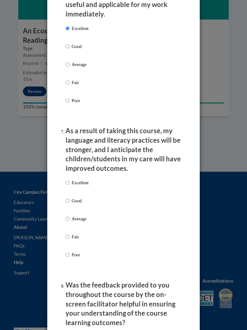
scroll to position [789, 0]
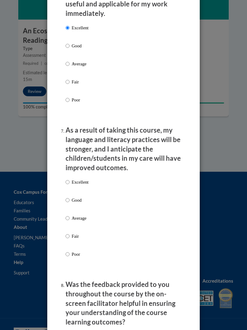
click at [69, 179] on input "Excellent" at bounding box center [68, 182] width 4 height 7
radio input "true"
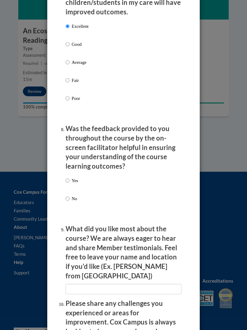
click at [66, 195] on input "No" at bounding box center [68, 198] width 4 height 7
radio input "true"
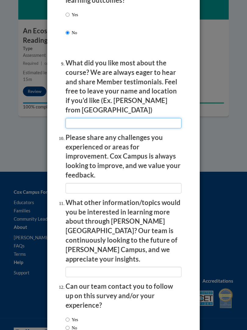
click at [104, 118] on input "textbox" at bounding box center [124, 123] width 116 height 10
type input "Yes"
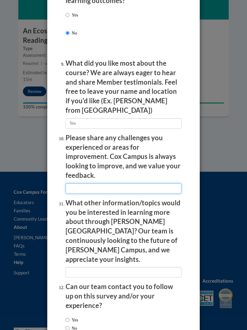
click at [99, 183] on input "textbox" at bounding box center [124, 188] width 116 height 10
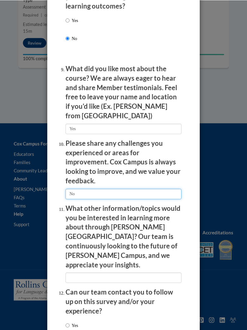
scroll to position [1622, 0]
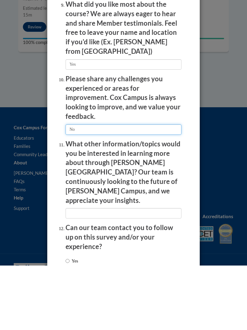
type input "No"
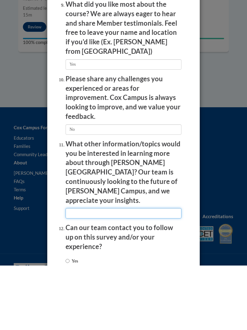
click at [124, 272] on input "textbox" at bounding box center [124, 277] width 116 height 10
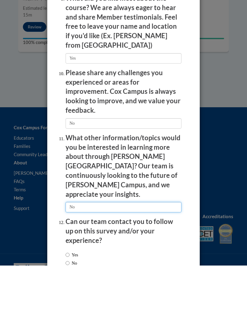
scroll to position [1110, 0]
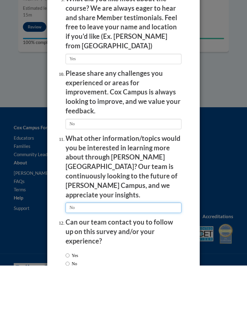
type input "No"
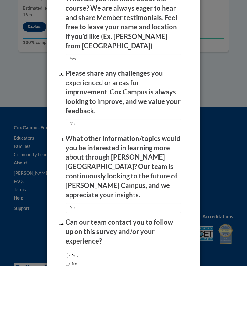
click at [67, 313] on div "Yes No" at bounding box center [72, 323] width 13 height 21
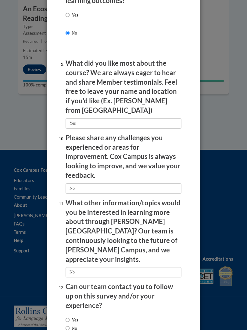
scroll to position [1099, 0]
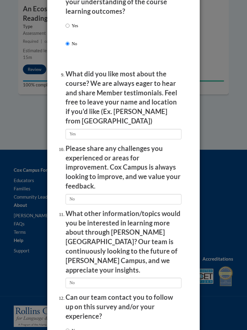
click at [67, 327] on input "Yes" at bounding box center [68, 330] width 4 height 7
radio input "true"
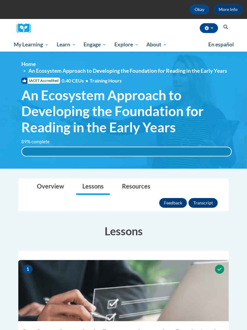
scroll to position [0, 0]
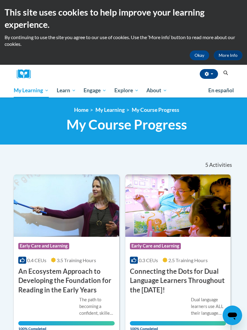
click at [67, 82] on div "Jaqueline West (America/New_York UTC-04:00) My Profile Inbox My Transcripts Log…" at bounding box center [132, 74] width 195 height 19
click at [0, 0] on link "All Courses" at bounding box center [0, 0] width 0 height 0
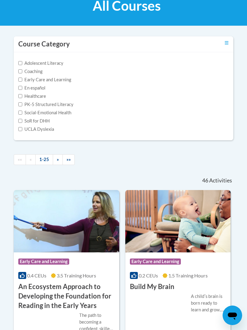
scroll to position [134, 0]
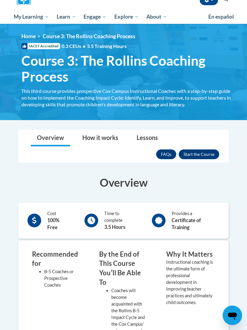
scroll to position [79, 0]
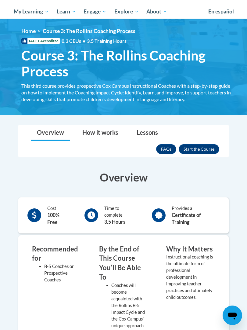
click at [198, 144] on button "Enroll" at bounding box center [199, 149] width 41 height 10
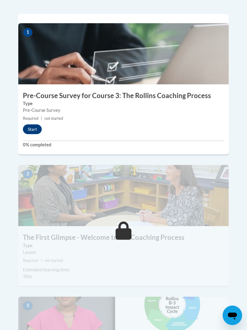
scroll to position [260, 0]
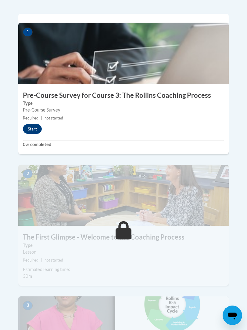
click at [37, 124] on button "Start" at bounding box center [32, 129] width 19 height 10
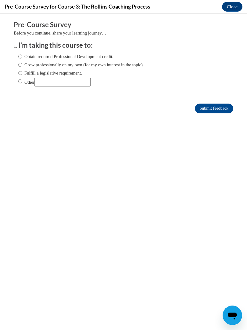
scroll to position [0, 0]
click at [48, 55] on label "Obtain required Professional Development credit." at bounding box center [65, 56] width 95 height 7
click at [22, 55] on input "Obtain required Professional Development credit." at bounding box center [20, 56] width 4 height 7
radio input "true"
click at [208, 108] on input "Submit feedback" at bounding box center [214, 109] width 38 height 10
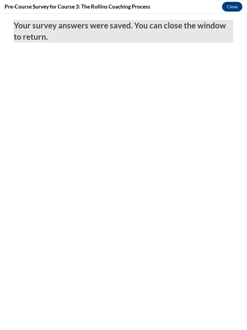
click at [229, 11] on button "Close" at bounding box center [232, 7] width 20 height 10
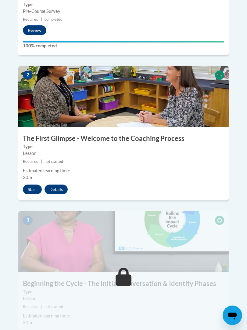
scroll to position [359, 0]
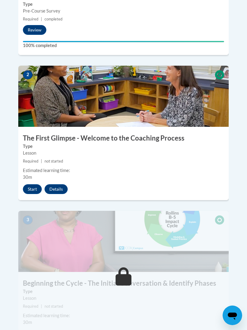
click at [29, 184] on button "Start" at bounding box center [32, 189] width 19 height 10
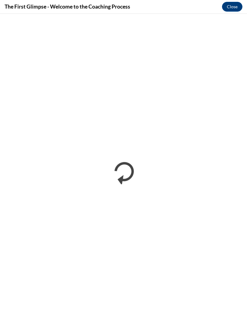
scroll to position [0, 0]
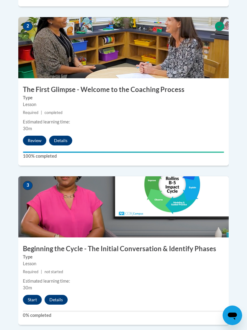
scroll to position [448, 0]
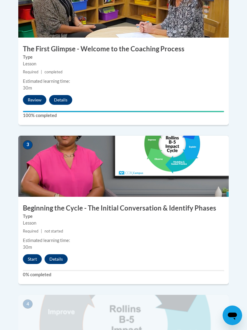
click at [33, 254] on button "Start" at bounding box center [32, 259] width 19 height 10
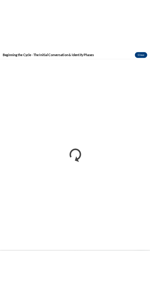
scroll to position [1387, 0]
